Goal: Task Accomplishment & Management: Complete application form

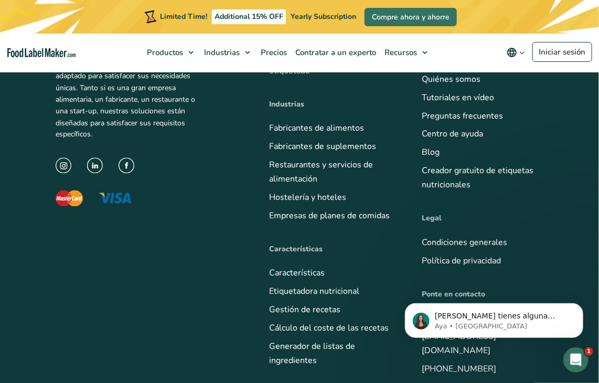
scroll to position [5091, 0]
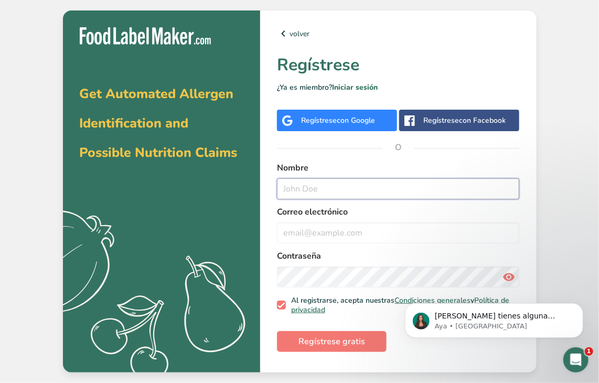
click at [343, 194] on input "text" at bounding box center [398, 188] width 243 height 21
click at [338, 117] on span "con Google" at bounding box center [356, 120] width 38 height 10
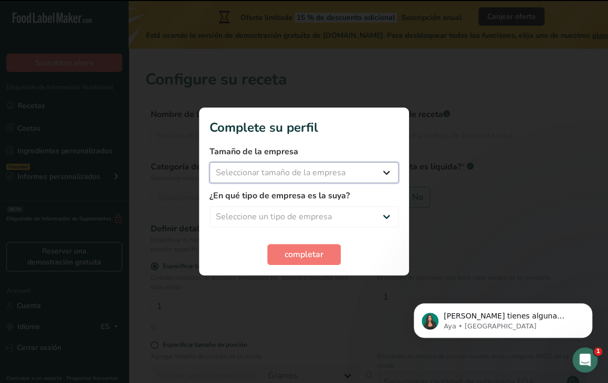
click at [327, 173] on select "Seleccionar tamaño de la empresa Menos de 10 empleados De 10 a 50 empleados De …" at bounding box center [303, 172] width 189 height 21
select select "1"
click at [209, 162] on select "Seleccionar tamaño de la empresa Menos de 10 empleados De 10 a 50 empleados De …" at bounding box center [303, 172] width 189 height 21
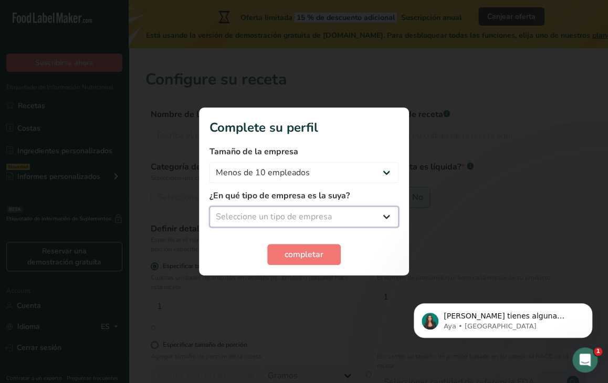
click at [386, 215] on select "Seleccione un tipo de empresa Fabricante de alimentos envasados Restaurante y c…" at bounding box center [303, 216] width 189 height 21
select select "1"
click at [209, 206] on select "Seleccione un tipo de empresa Fabricante de alimentos envasados Restaurante y c…" at bounding box center [303, 216] width 189 height 21
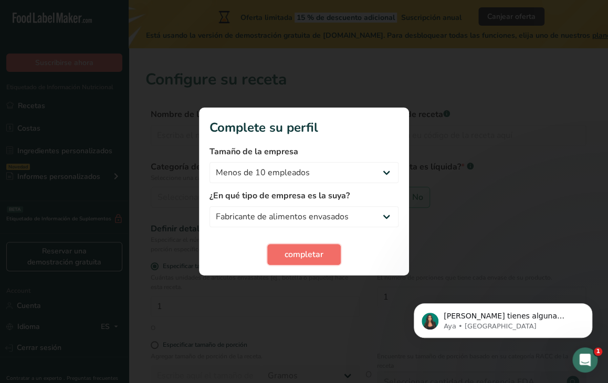
click at [317, 255] on span "completar" at bounding box center [303, 254] width 39 height 13
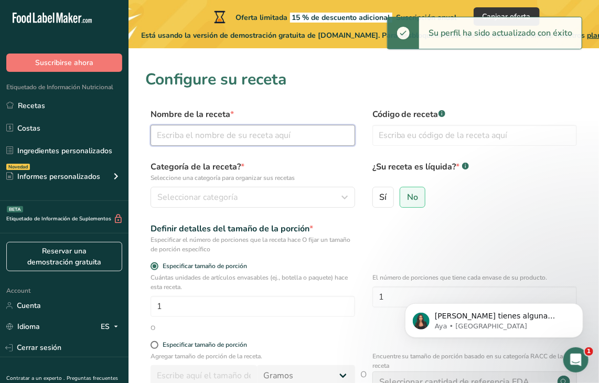
click at [247, 139] on input "text" at bounding box center [253, 135] width 205 height 21
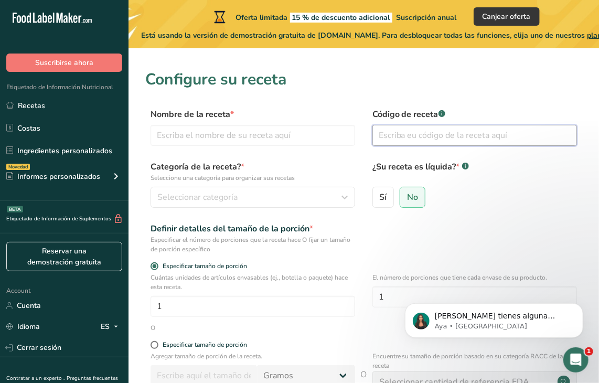
click at [431, 129] on input "text" at bounding box center [475, 135] width 205 height 21
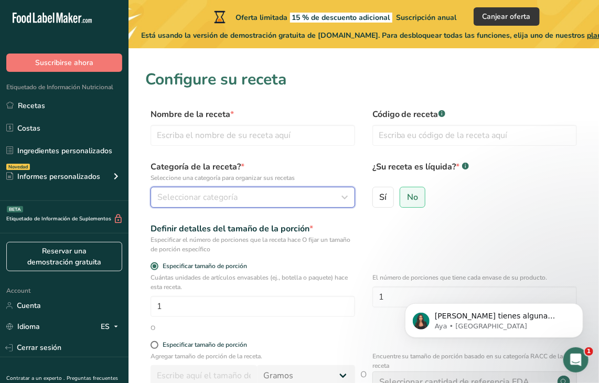
click at [191, 193] on span "Seleccionar categoría" at bounding box center [197, 197] width 80 height 13
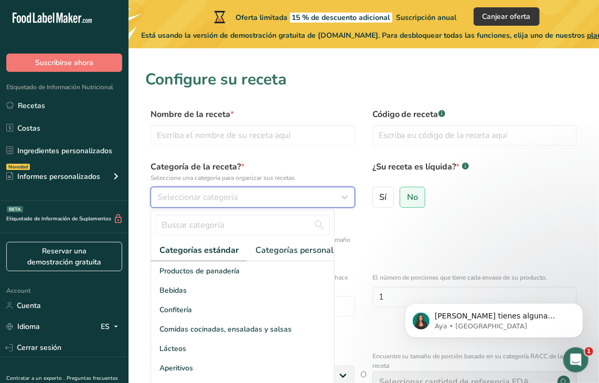
scroll to position [152, 0]
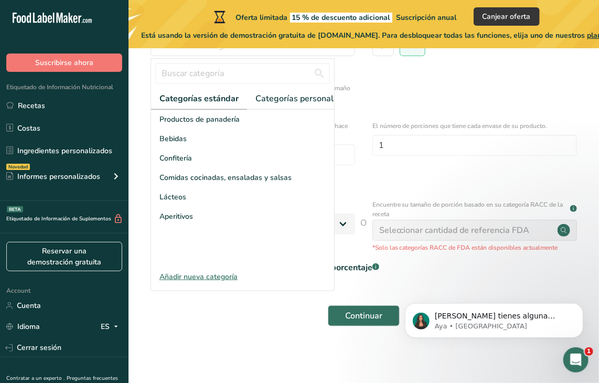
click at [185, 291] on div "Categorías estándar Categorías personalizadas .a-a{fill:#347362;}.b-a{fill:#fff…" at bounding box center [243, 174] width 184 height 233
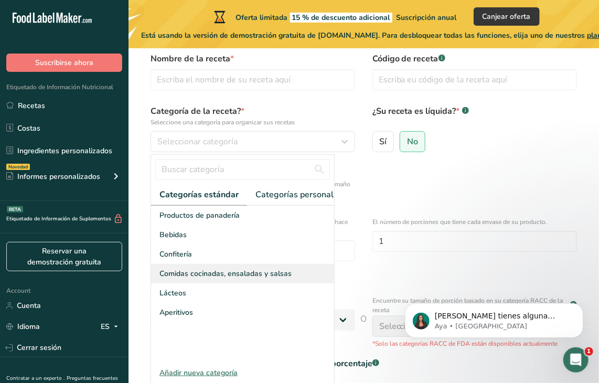
scroll to position [47, 0]
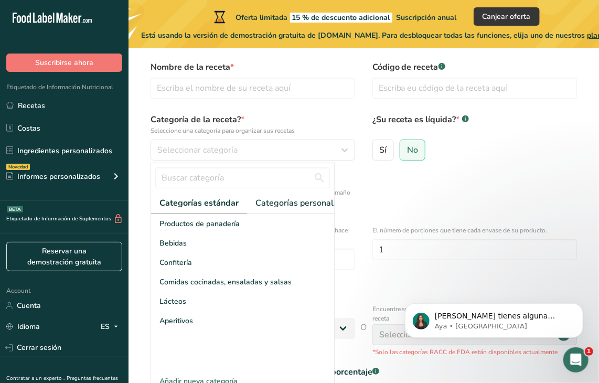
click at [382, 207] on form "Nombre de la receta * Código de receta .a-a{fill:#347362;}.b-a{fill:#fff;} Cate…" at bounding box center [363, 249] width 437 height 376
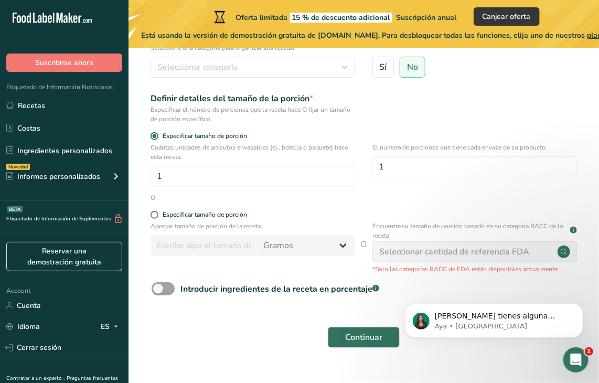
scroll to position [152, 0]
